Goal: Register for event/course

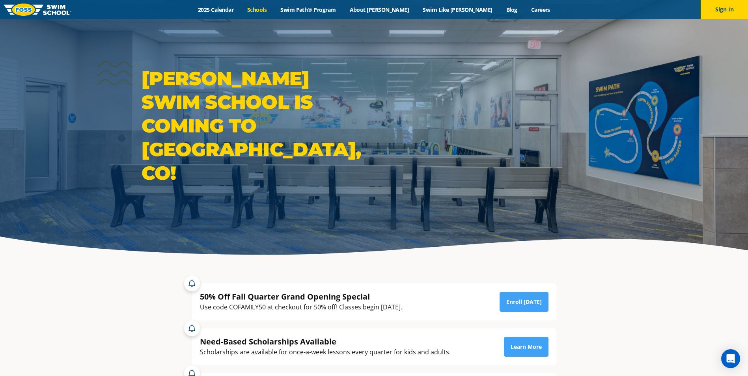
click at [274, 9] on link "Schools" at bounding box center [257, 9] width 33 height 7
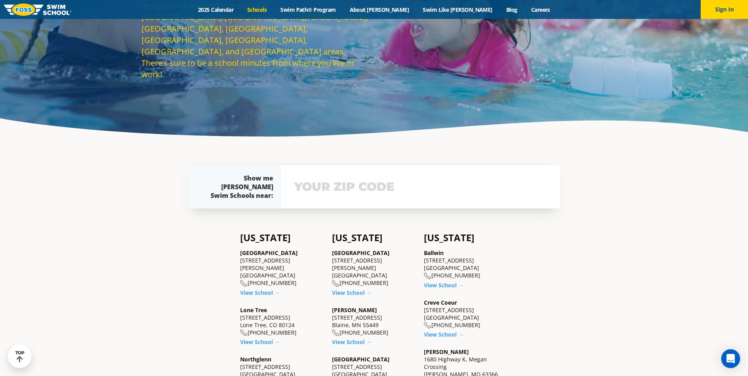
click at [396, 187] on input "text" at bounding box center [420, 187] width 257 height 23
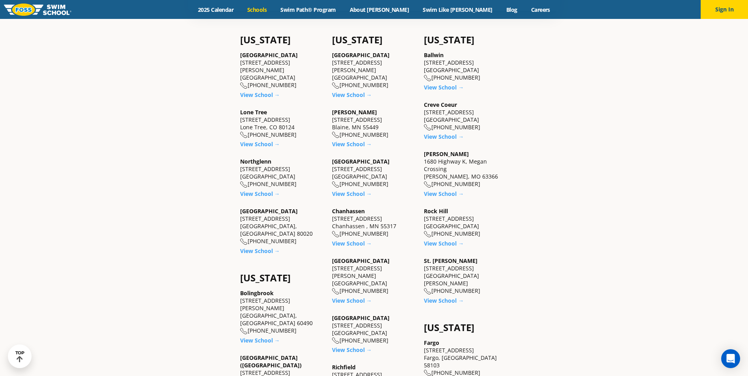
scroll to position [323, 0]
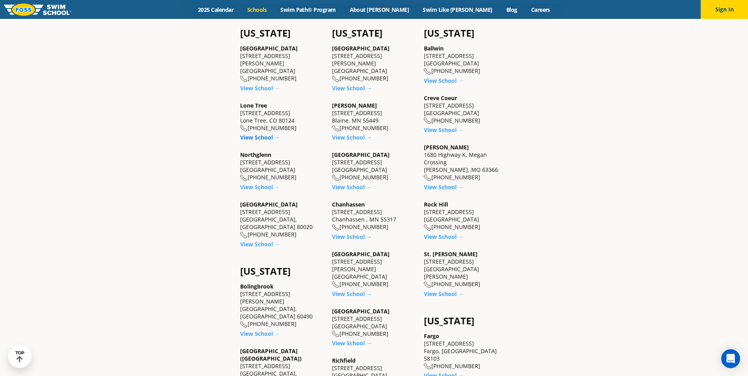
click at [263, 134] on link "View School →" at bounding box center [260, 137] width 40 height 7
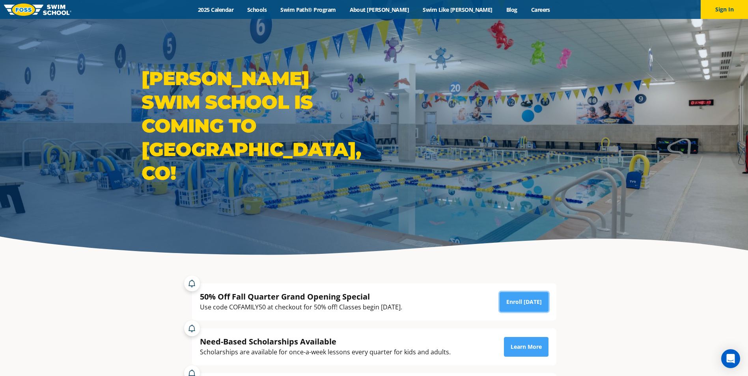
drag, startPoint x: 533, startPoint y: 299, endPoint x: 604, endPoint y: 294, distance: 70.8
click at [533, 299] on link "Enroll [DATE]" at bounding box center [524, 302] width 49 height 20
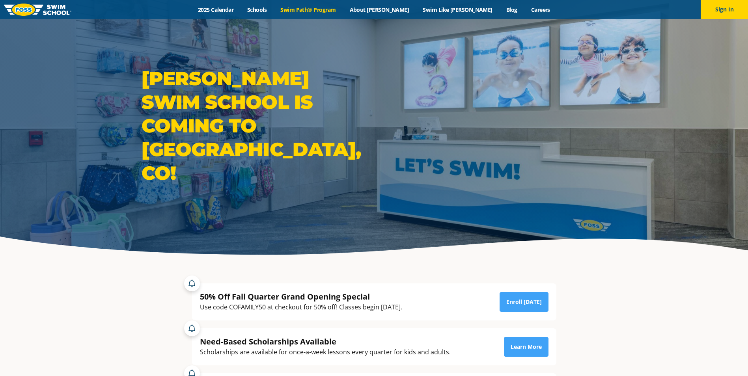
click at [337, 12] on link "Swim Path® Program" at bounding box center [308, 9] width 69 height 7
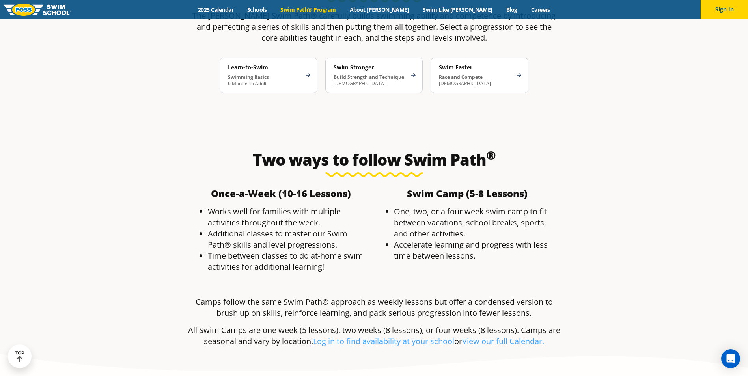
scroll to position [1381, 0]
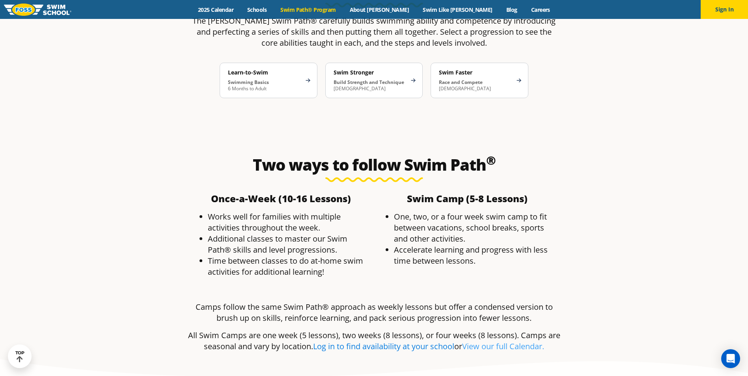
click at [369, 341] on link "Log in to find availability at your school" at bounding box center [383, 346] width 141 height 11
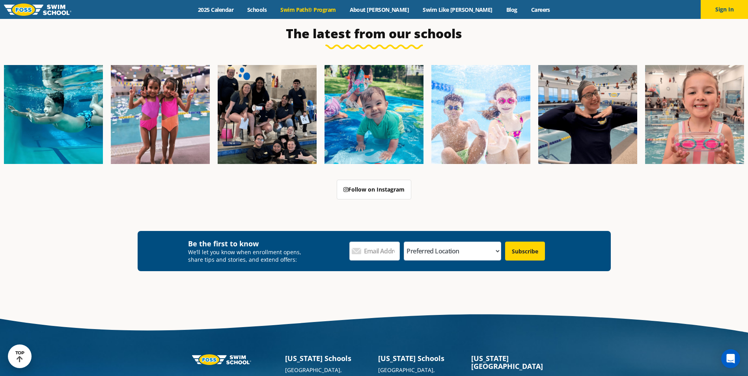
scroll to position [2328, 0]
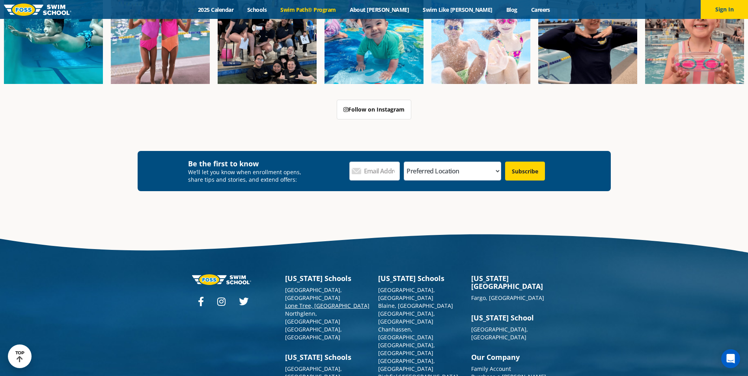
click at [307, 302] on link "Lone Tree, [GEOGRAPHIC_DATA]" at bounding box center [327, 305] width 84 height 7
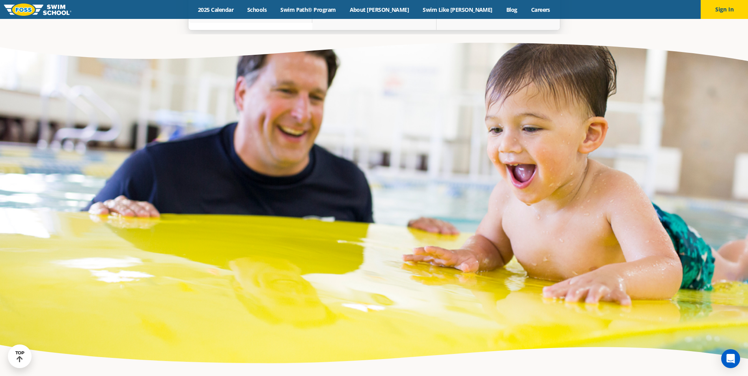
scroll to position [2220, 0]
